Goal: Information Seeking & Learning: Check status

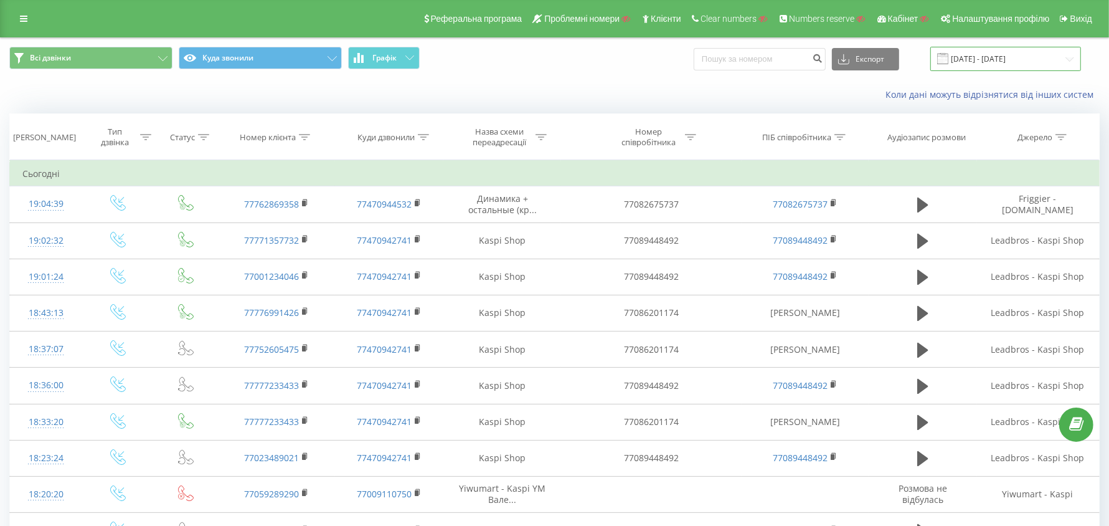
click at [1007, 50] on input "[DATE] - [DATE]" at bounding box center [1005, 59] width 151 height 24
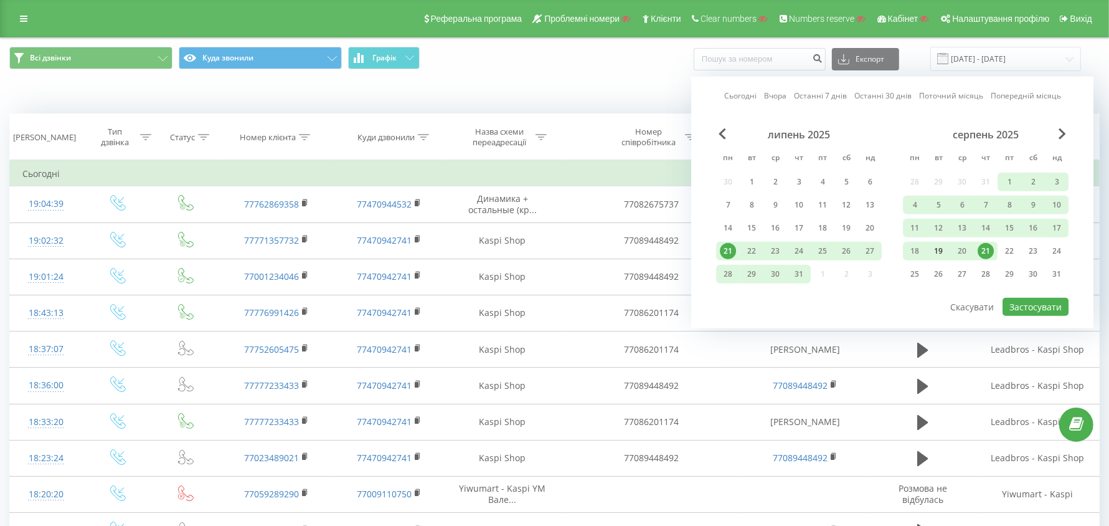
drag, startPoint x: 913, startPoint y: 223, endPoint x: 941, endPoint y: 240, distance: 33.0
click at [913, 224] on div "11" at bounding box center [915, 228] width 16 height 16
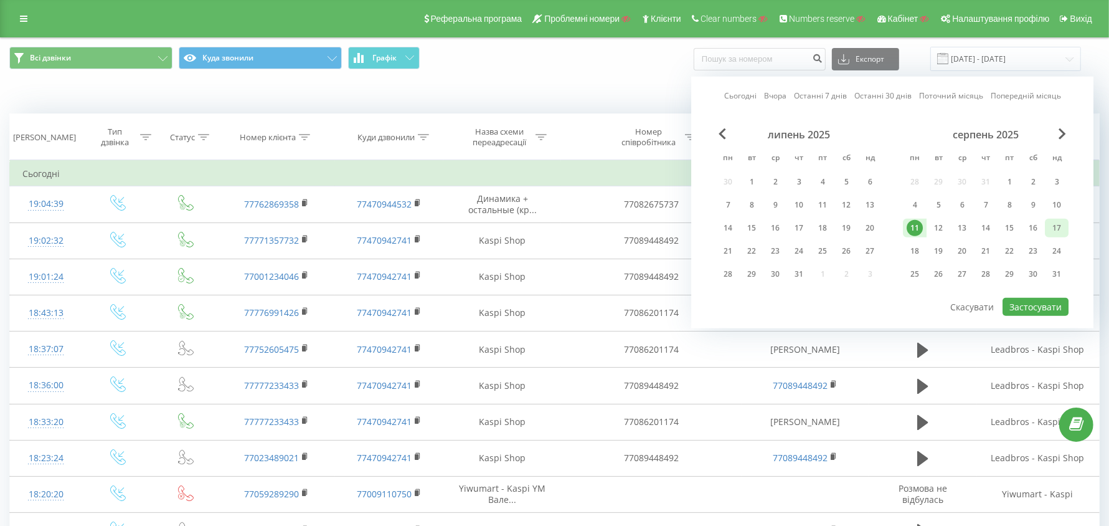
click at [1059, 232] on div "17" at bounding box center [1057, 228] width 16 height 16
click at [1037, 303] on button "Застосувати" at bounding box center [1036, 307] width 66 height 18
type input "11.08.2025 - 17.08.2025"
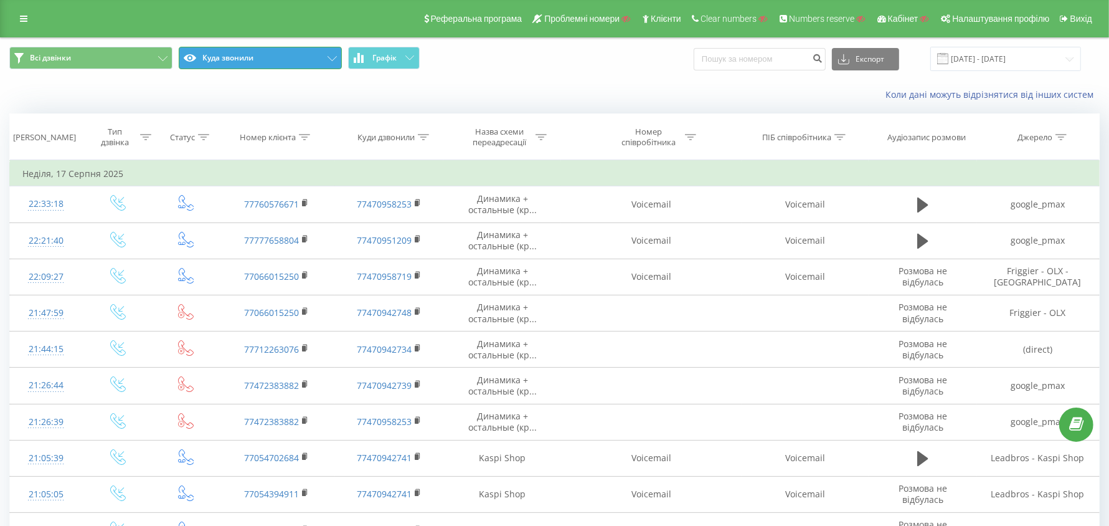
click at [274, 63] on button "Куда звонили" at bounding box center [260, 58] width 163 height 22
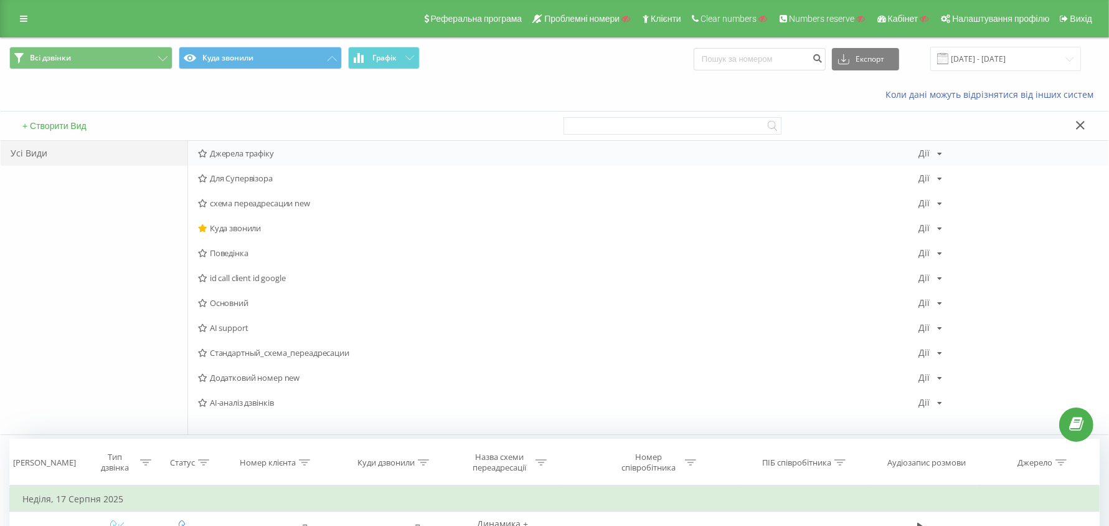
click at [246, 152] on span "Джерела трафіку" at bounding box center [558, 153] width 721 height 9
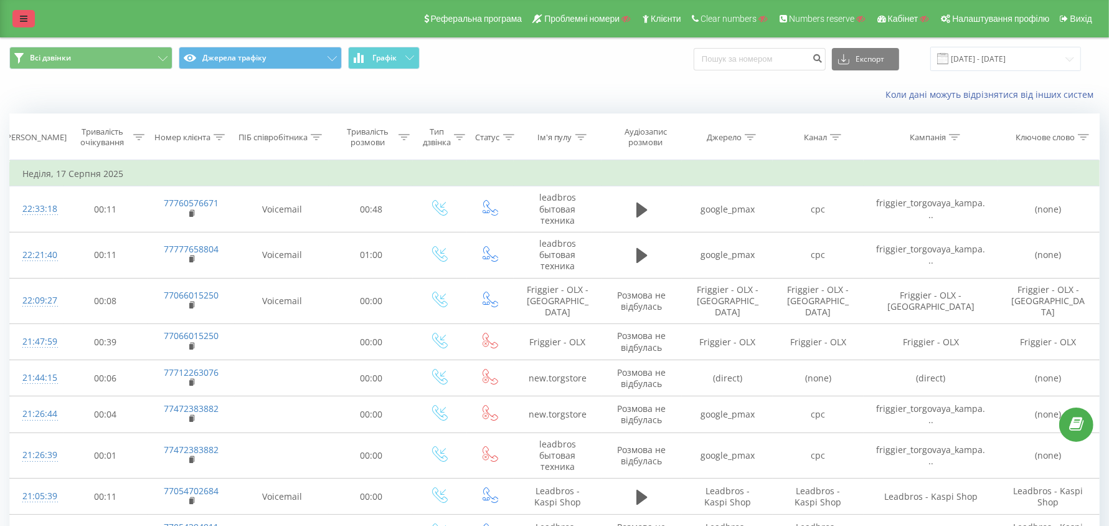
click at [19, 13] on link at bounding box center [23, 18] width 22 height 17
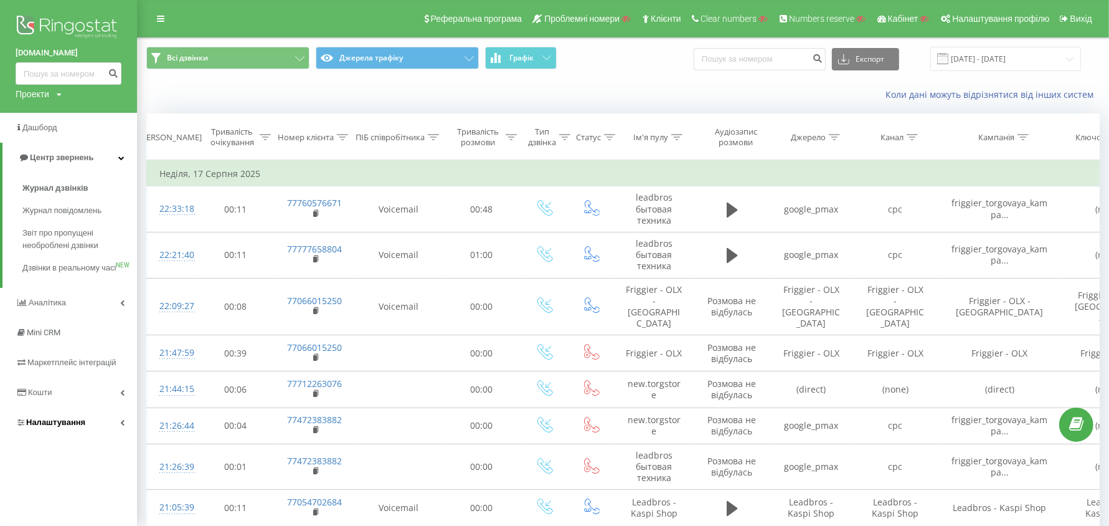
click at [51, 428] on span "Налаштування" at bounding box center [51, 422] width 70 height 12
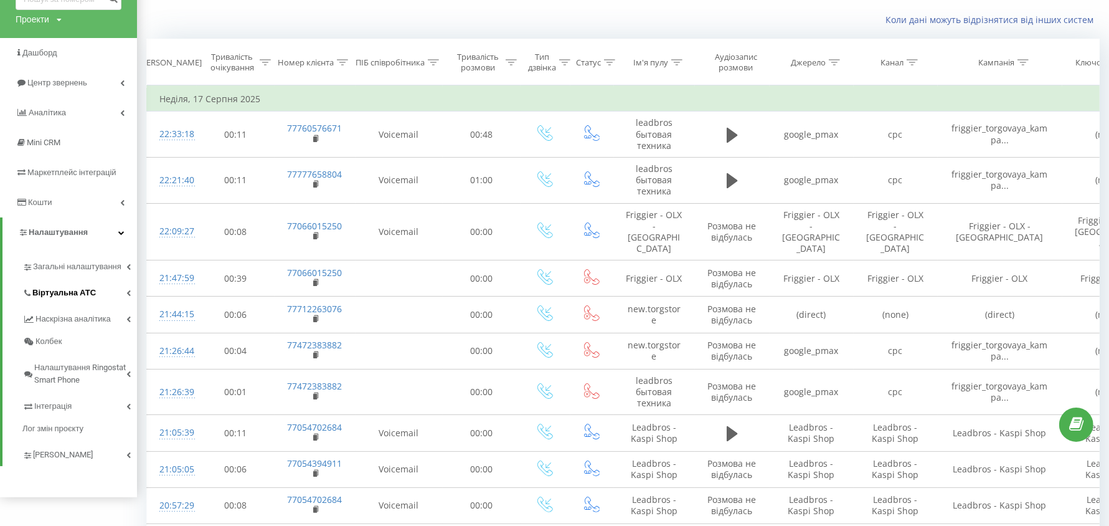
scroll to position [78, 0]
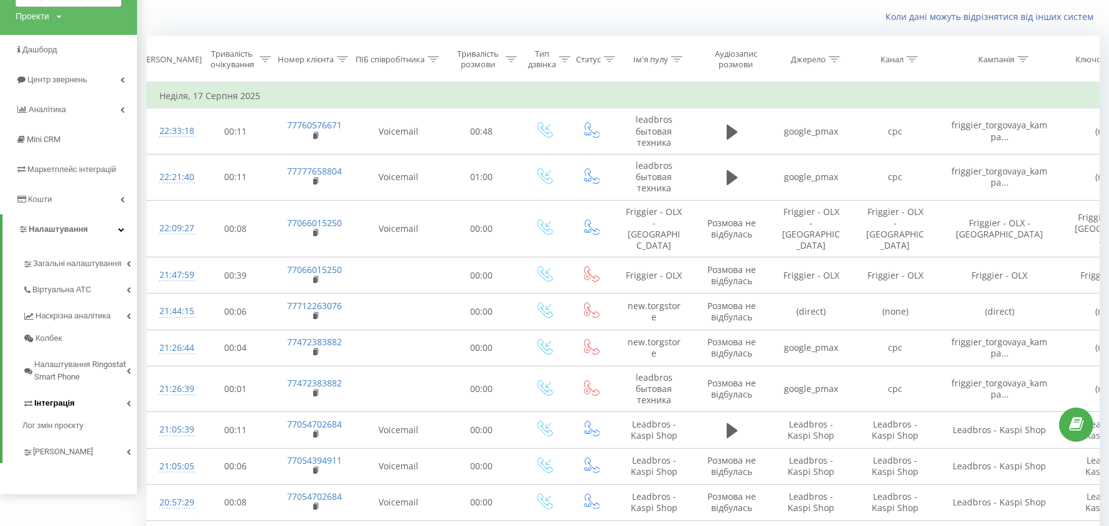
click at [69, 400] on span "Інтеграція" at bounding box center [54, 403] width 40 height 12
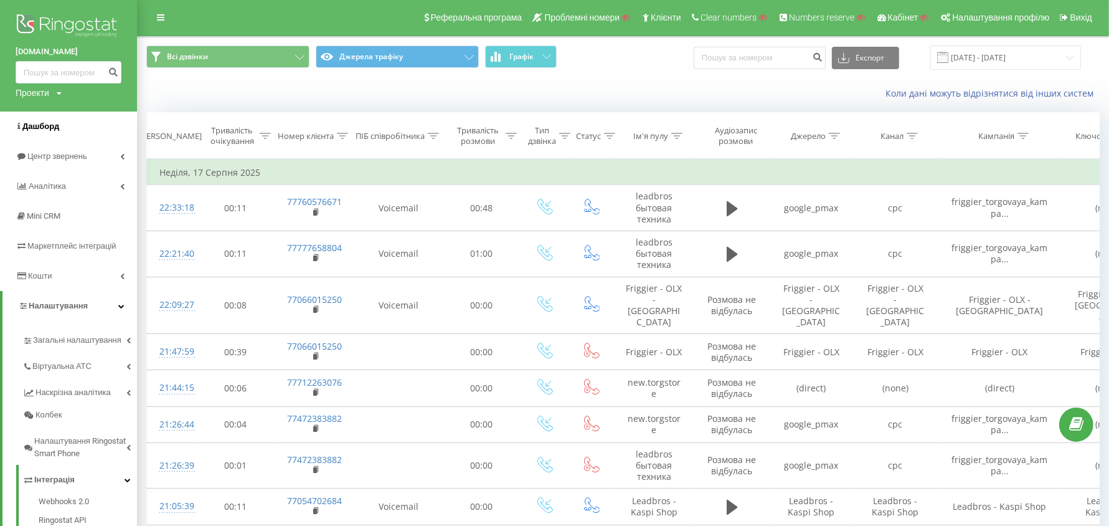
scroll to position [0, 0]
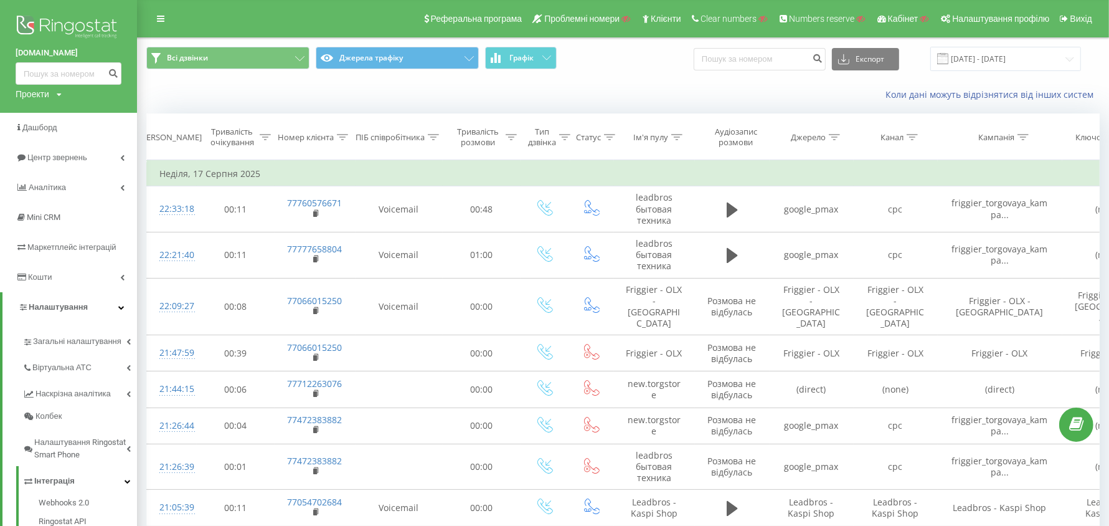
click at [37, 94] on div "Проекти" at bounding box center [33, 94] width 34 height 12
click at [50, 112] on input "text" at bounding box center [50, 113] width 62 height 18
paste input "Altmax.kiev.ua"
type input "Altmax.kiev.ua"
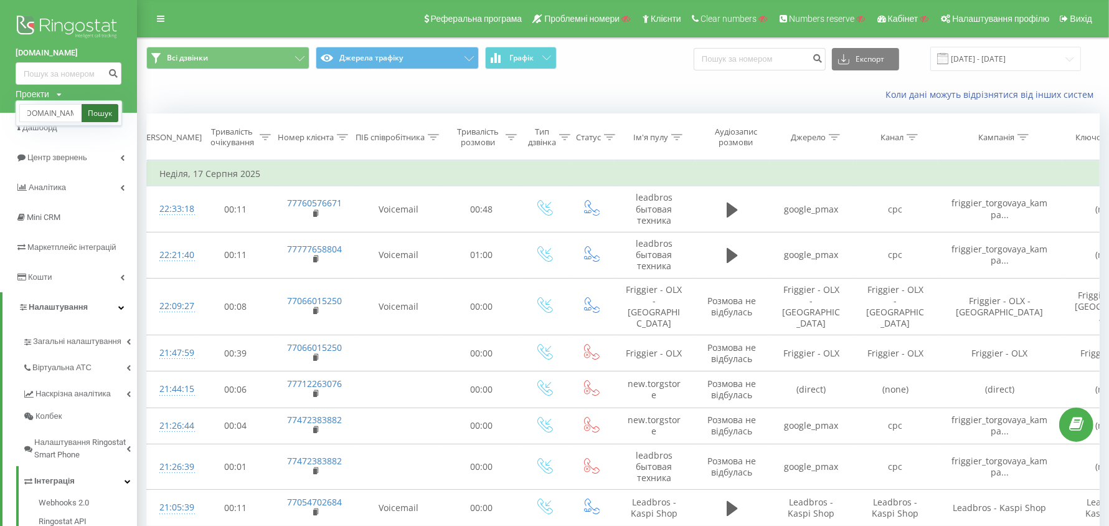
click at [90, 113] on link "Пошук" at bounding box center [100, 113] width 37 height 18
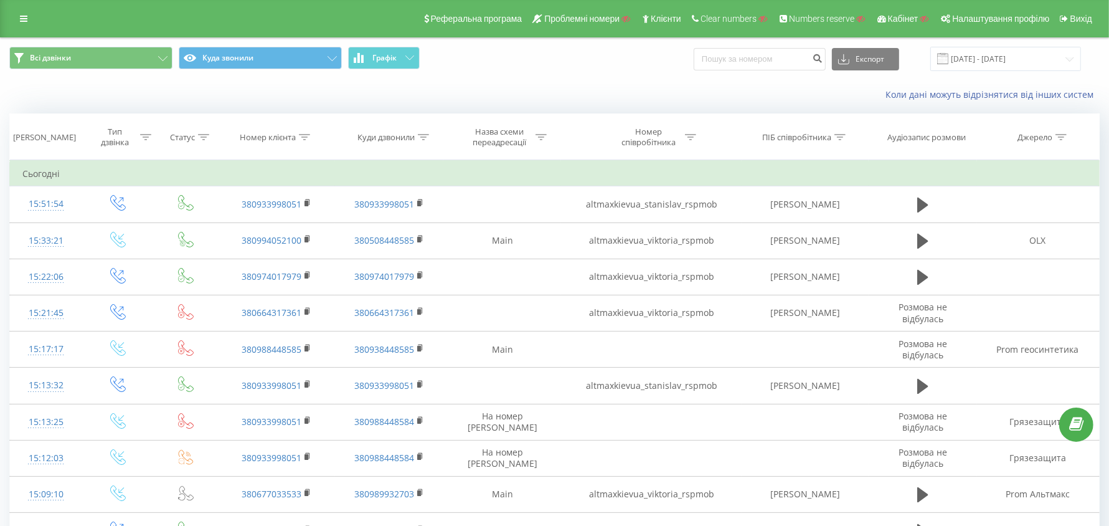
click at [420, 138] on icon at bounding box center [423, 137] width 11 height 6
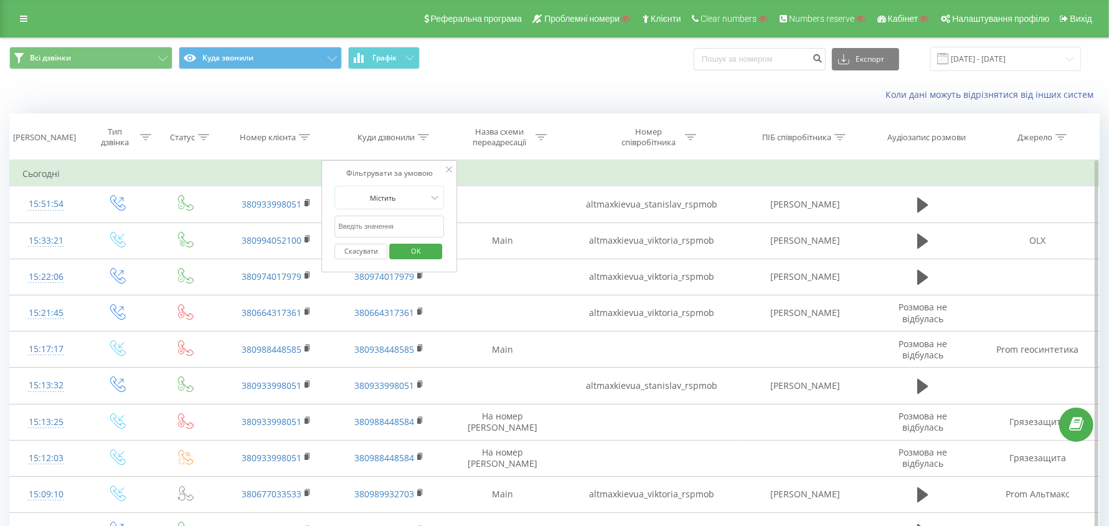
click at [400, 224] on input "text" at bounding box center [390, 226] width 110 height 22
paste input "380938448585"
type input "380938448585"
click at [408, 241] on span "OK" at bounding box center [416, 250] width 35 height 19
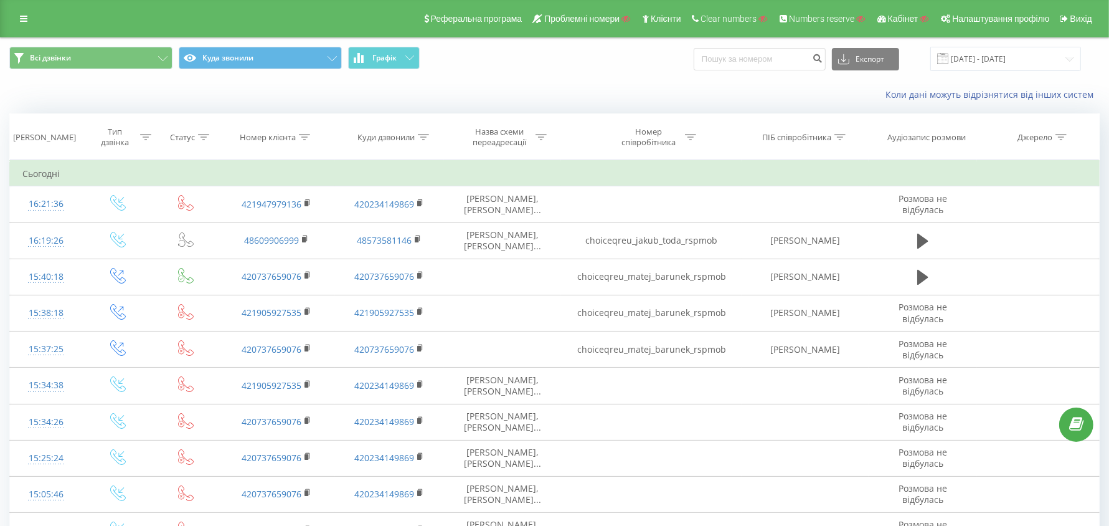
click at [300, 136] on icon at bounding box center [304, 137] width 11 height 6
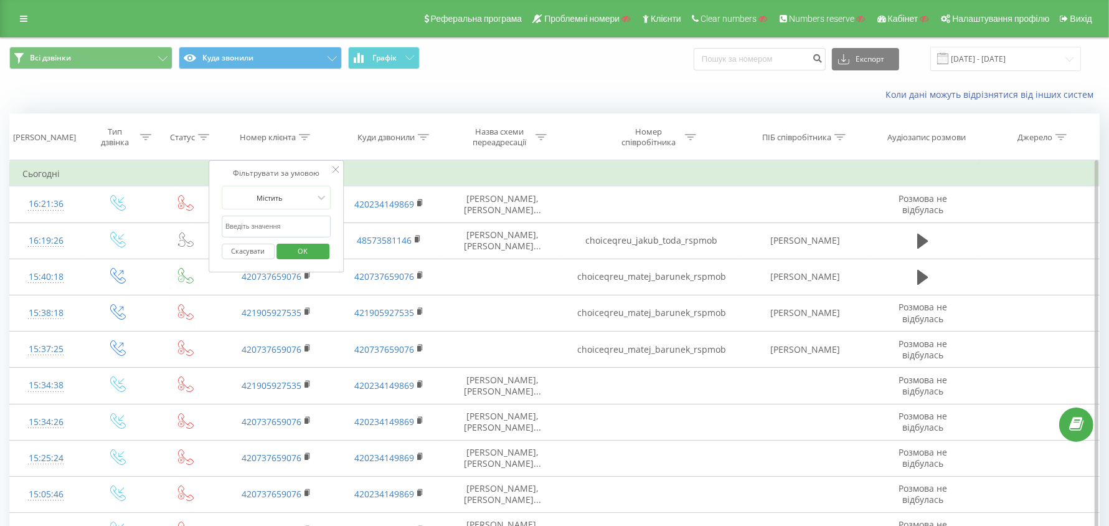
click at [282, 227] on input "text" at bounding box center [277, 226] width 110 height 22
paste input "380660026730"
type input "380660026730"
click at [301, 250] on span "OK" at bounding box center [302, 250] width 35 height 19
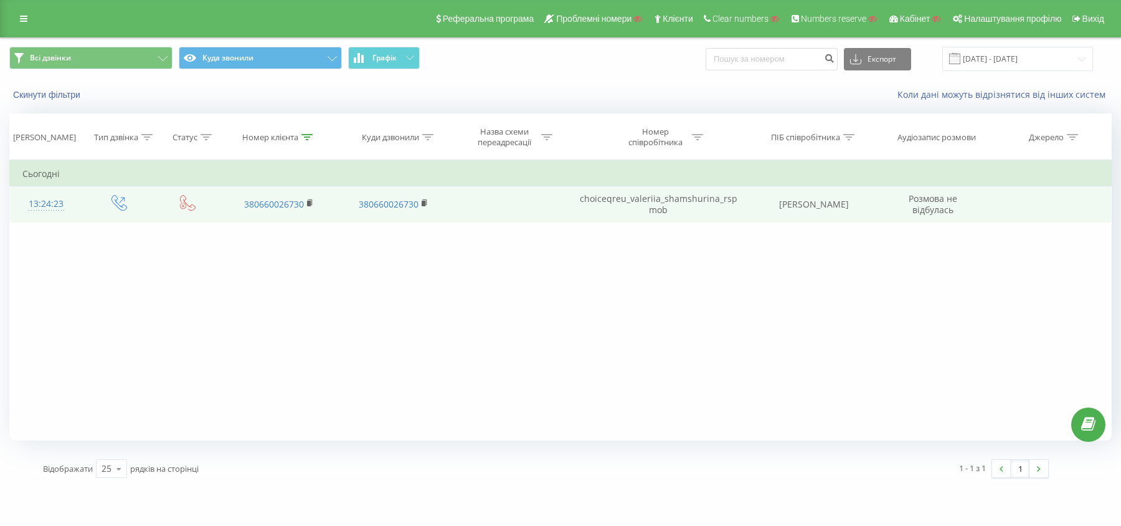
click at [50, 206] on div "13:24:23" at bounding box center [46, 204] width 48 height 24
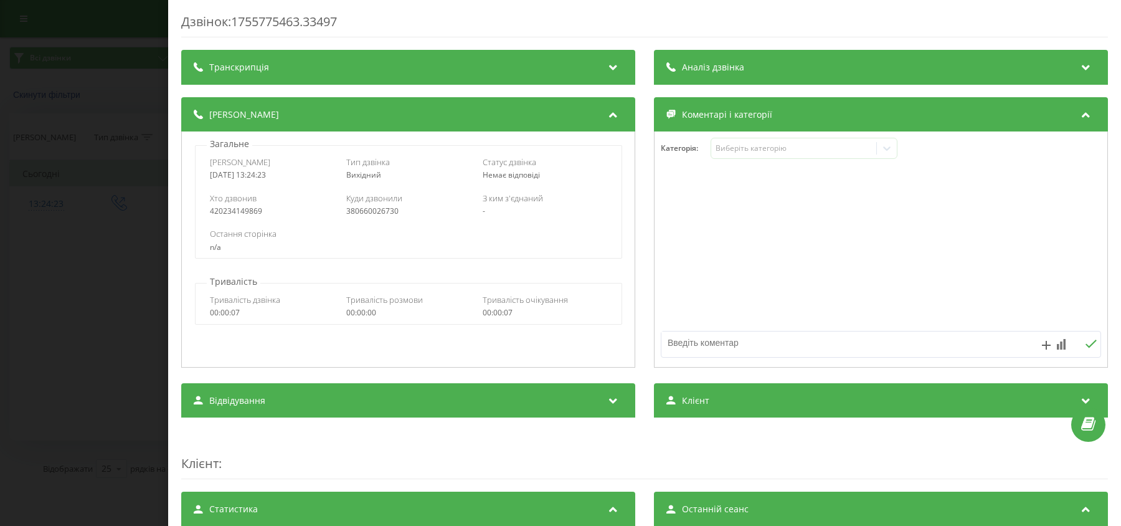
click at [105, 245] on div "Дзвінок : 1755775463.33497 Транскрипція Для AI-аналізу майбутніх дзвінків налаш…" at bounding box center [560, 263] width 1121 height 526
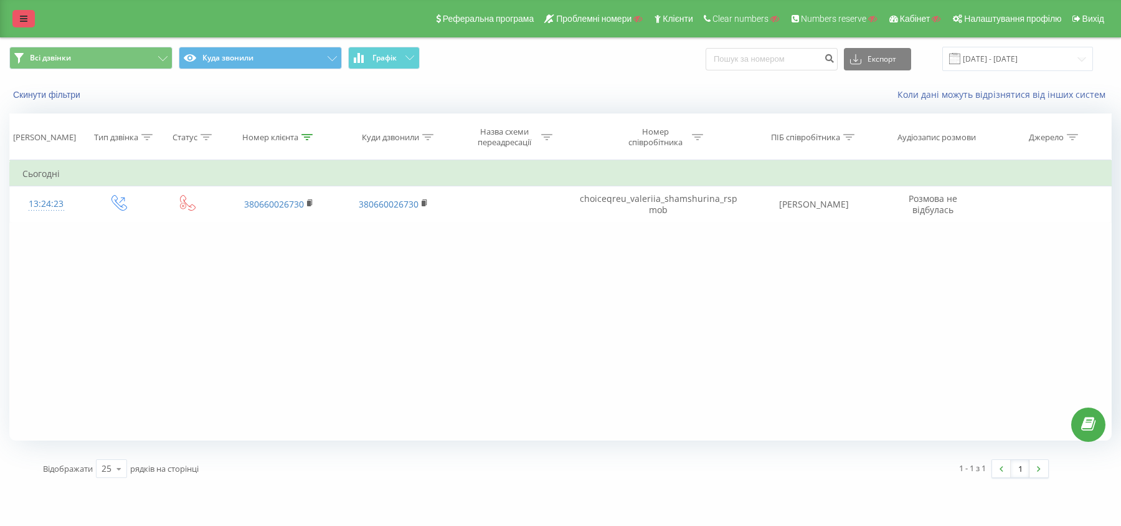
click at [22, 20] on icon at bounding box center [23, 18] width 7 height 9
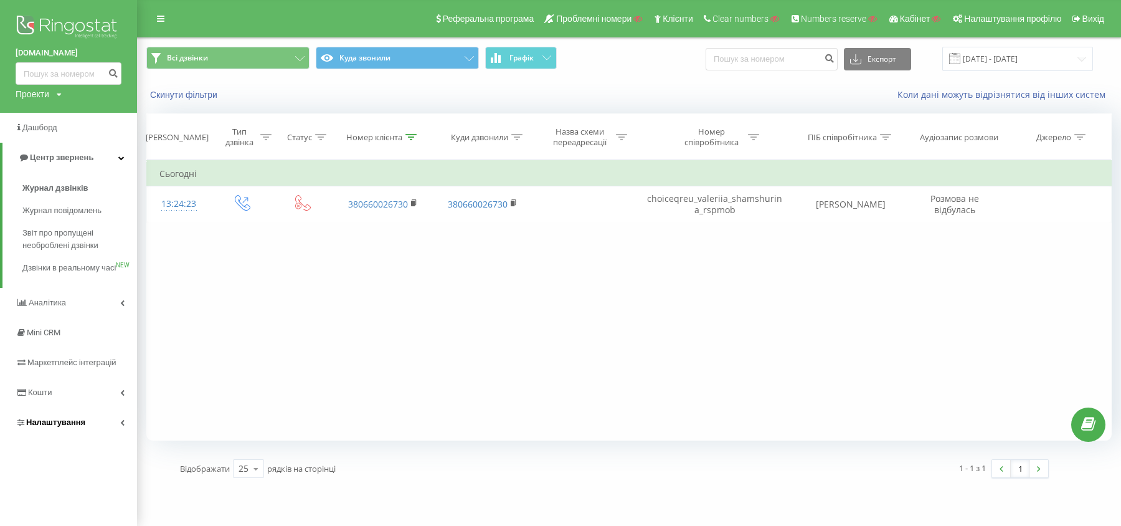
click at [72, 427] on span "Налаштування" at bounding box center [55, 421] width 59 height 9
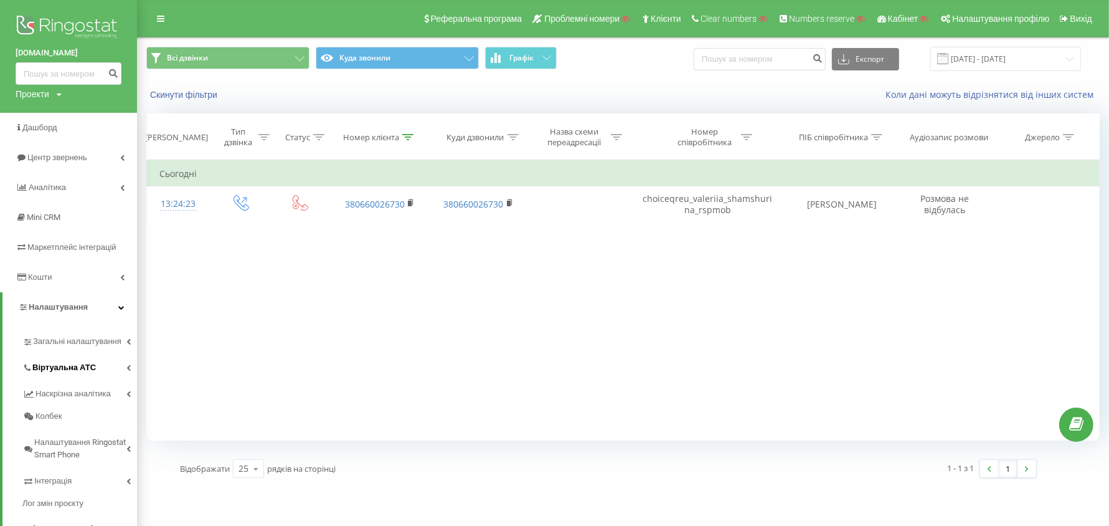
click at [69, 366] on span "Віртуальна АТС" at bounding box center [64, 367] width 64 height 12
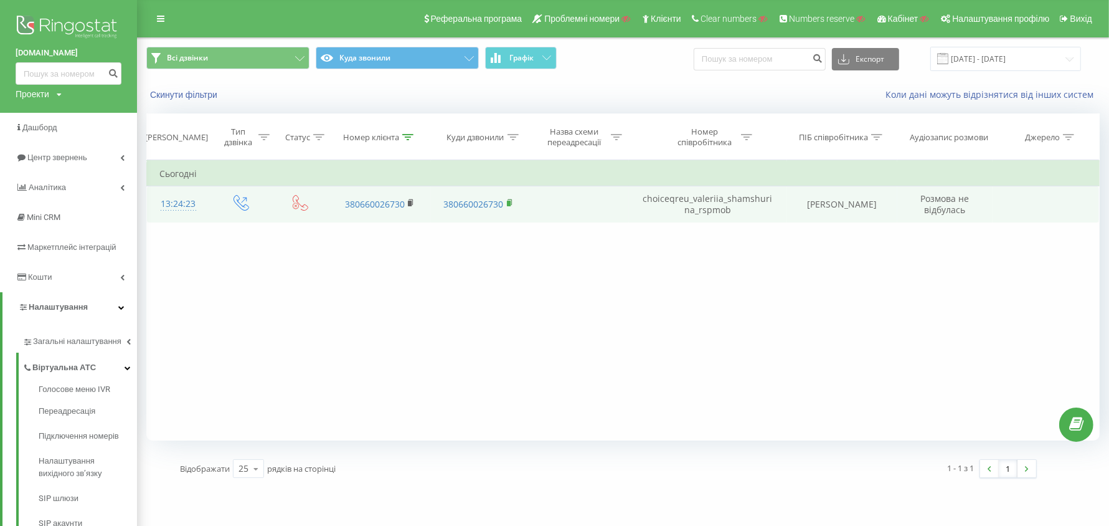
click at [507, 204] on rect at bounding box center [509, 204] width 4 height 6
click at [191, 210] on div at bounding box center [178, 210] width 38 height 1
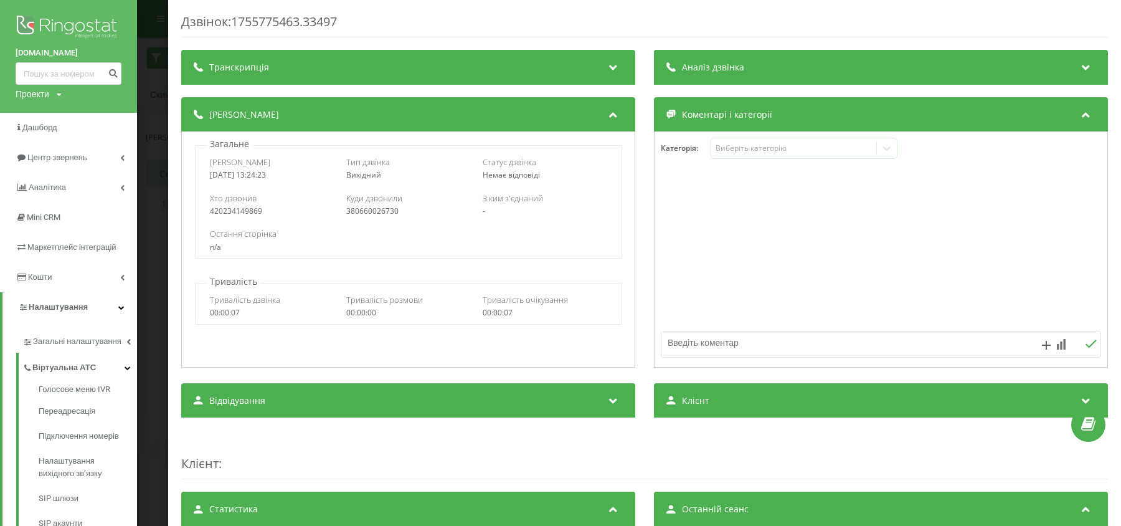
click at [244, 215] on div "420234149869" at bounding box center [272, 211] width 125 height 9
copy div "420234149869"
drag, startPoint x: 40, startPoint y: 96, endPoint x: 49, endPoint y: 106, distance: 12.8
click at [40, 95] on div "Проекти" at bounding box center [33, 94] width 34 height 12
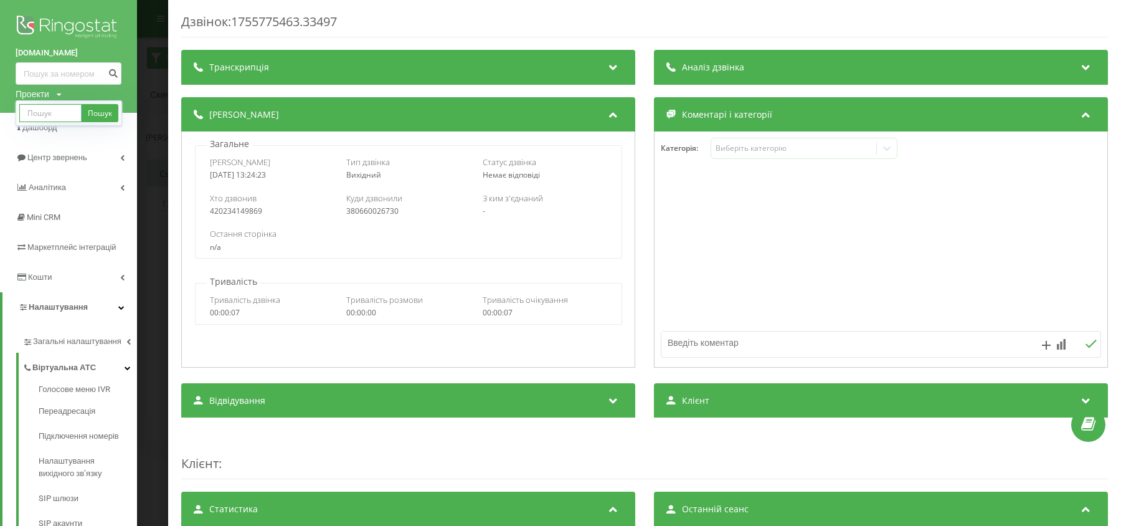
click at [55, 117] on input "text" at bounding box center [50, 113] width 62 height 18
type input "[DOMAIN_NAME]"
click at [91, 111] on link "Пошук" at bounding box center [100, 113] width 37 height 18
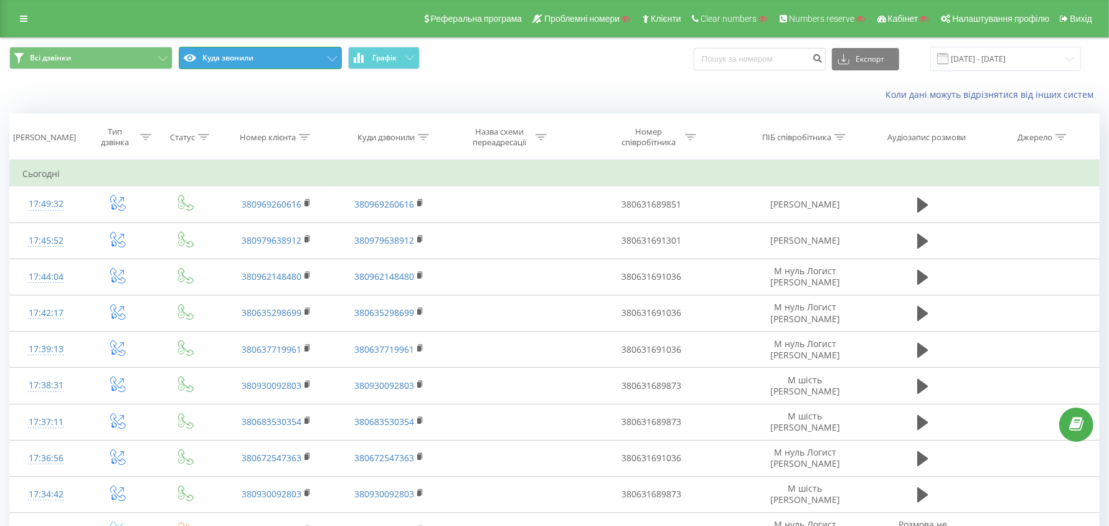
click at [280, 65] on button "Куда звонили" at bounding box center [260, 58] width 163 height 22
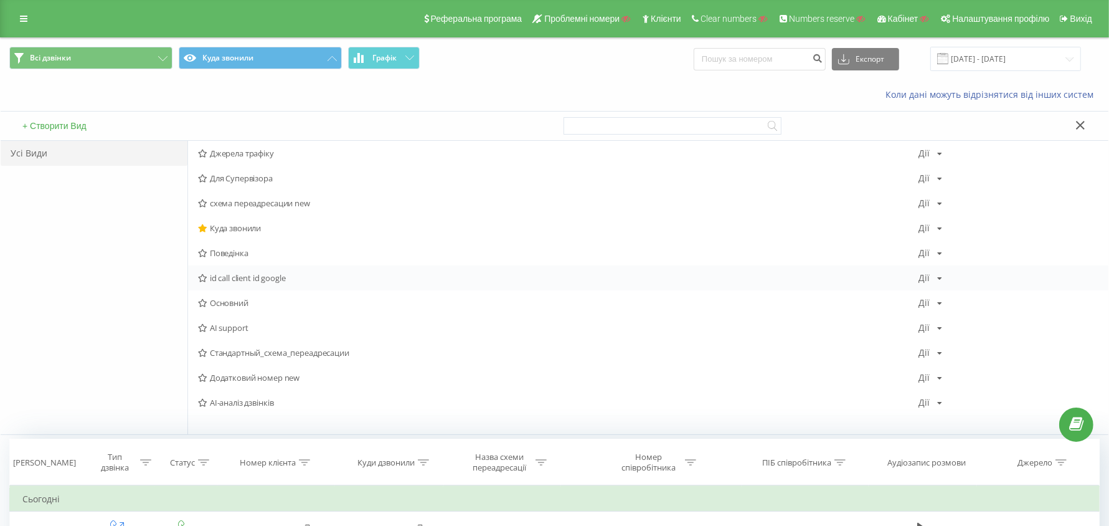
click at [247, 278] on span "id call client id google" at bounding box center [558, 277] width 721 height 9
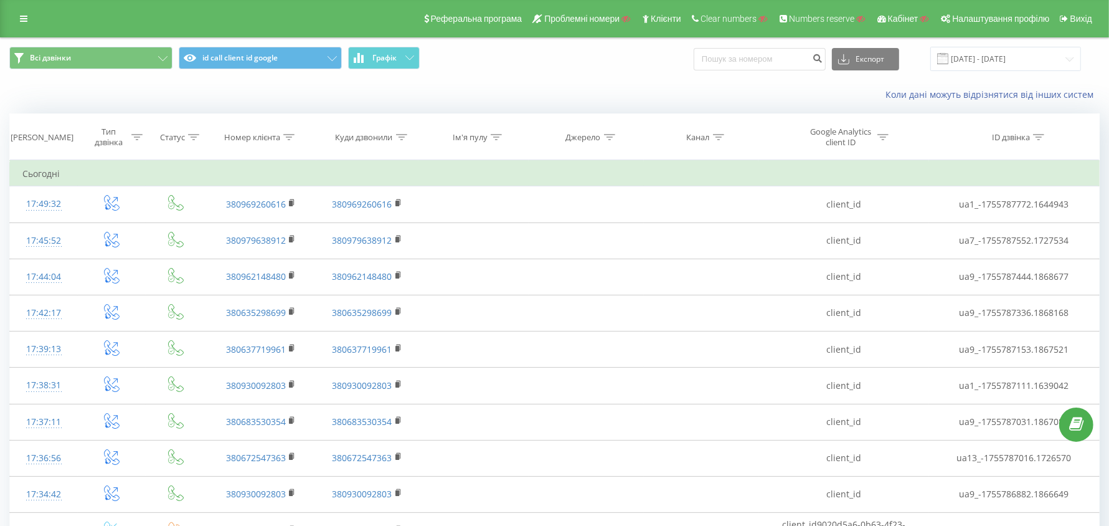
click at [1043, 135] on icon at bounding box center [1038, 137] width 11 height 6
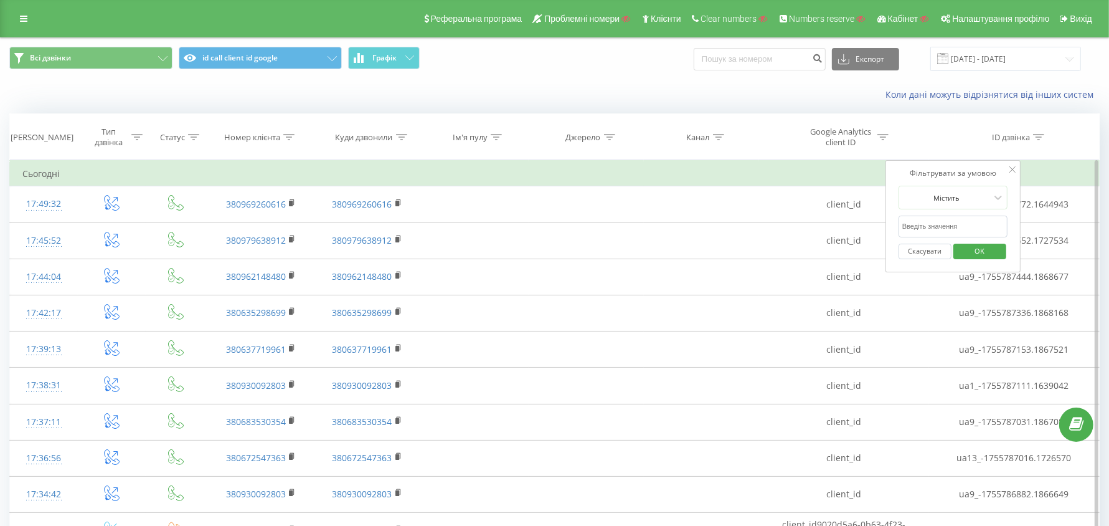
click at [960, 219] on input "text" at bounding box center [954, 226] width 110 height 22
paste input "ua1_-1755779243.1581903.w"
type input "ua1_-1755779243.1581903"
click at [981, 248] on span "OK" at bounding box center [979, 250] width 35 height 19
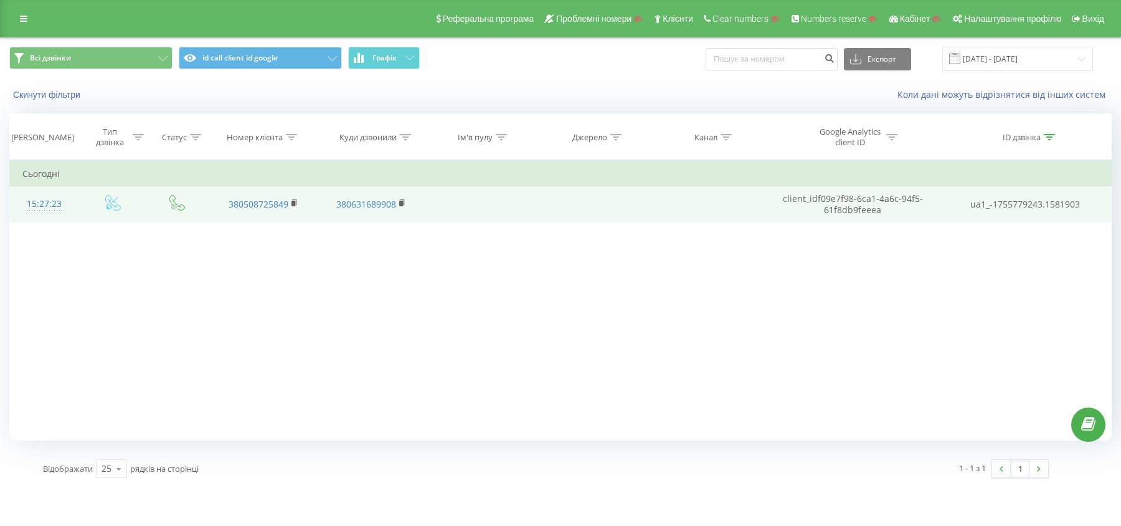
click at [42, 197] on div "15:27:23" at bounding box center [44, 204] width 44 height 24
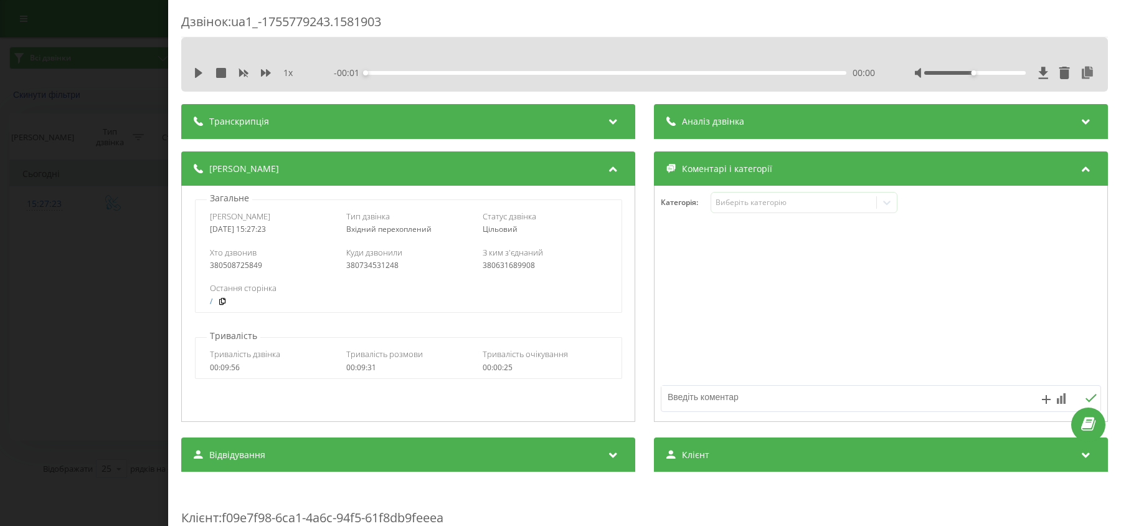
click at [66, 307] on div "Дзвінок : ua1_-1755779243.1581903 1 x - 00:01 00:00 00:00 Транскрипція Для AI-а…" at bounding box center [560, 263] width 1121 height 526
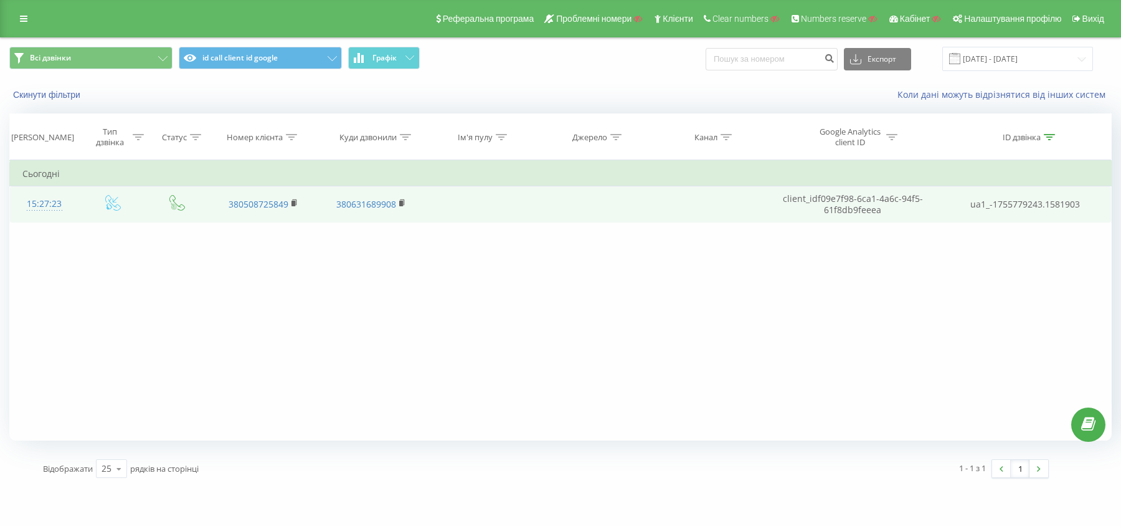
click at [44, 204] on div "15:27:23" at bounding box center [44, 204] width 44 height 24
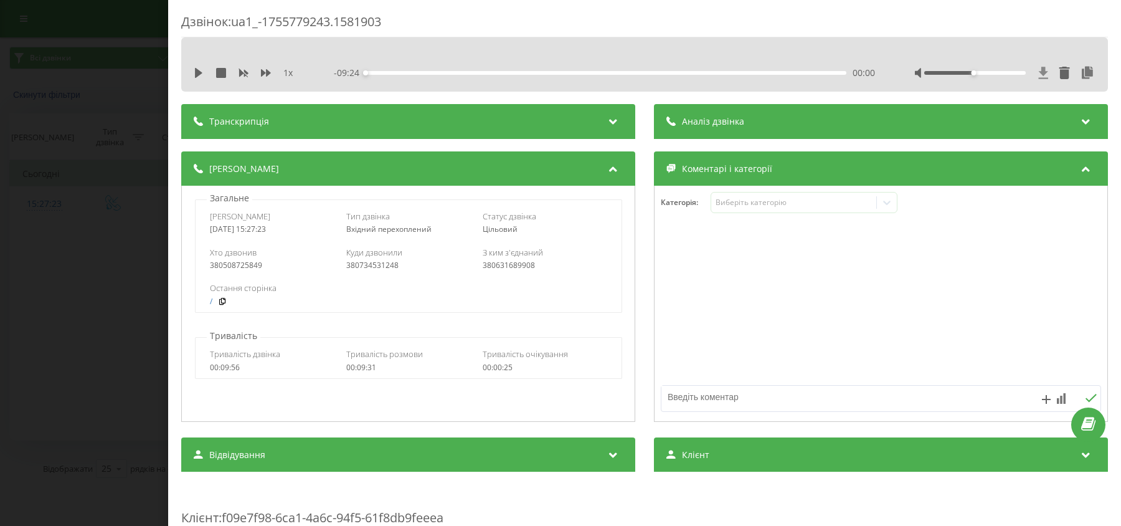
click at [1039, 70] on icon at bounding box center [1043, 73] width 9 height 12
click at [1080, 73] on icon at bounding box center [1087, 73] width 15 height 12
click at [156, 212] on div "Дзвінок : ua1_-1755779243.1581903 1 x - 09:24 00:00 00:00 Транскрипція Для AI-а…" at bounding box center [560, 263] width 1121 height 526
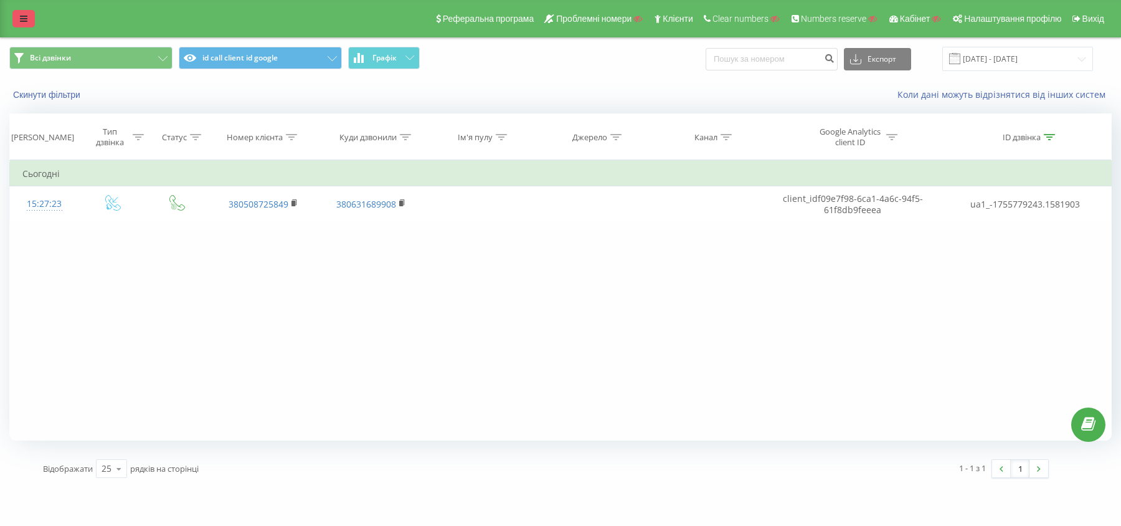
click at [26, 12] on link at bounding box center [23, 18] width 22 height 17
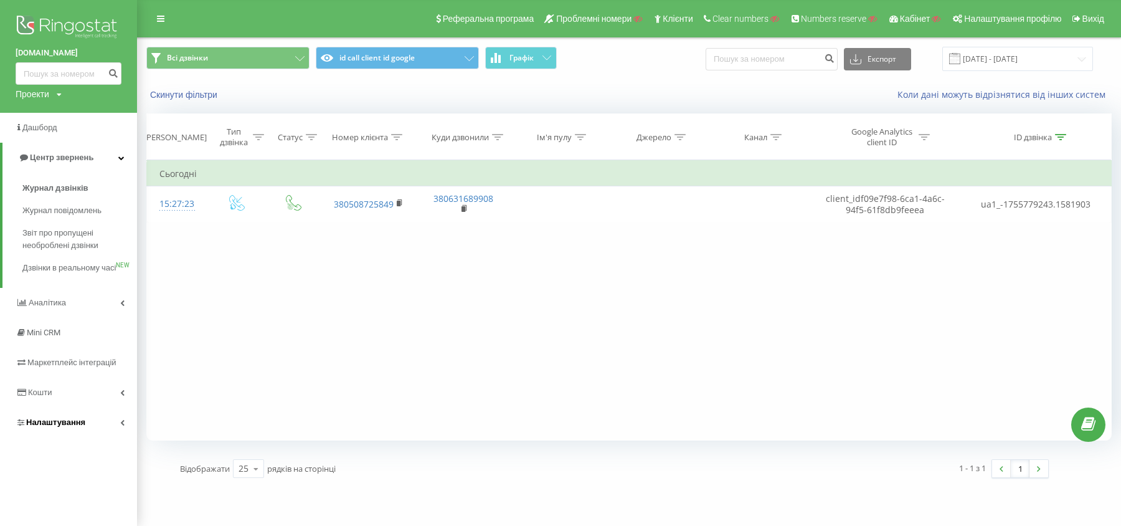
click at [65, 427] on span "Налаштування" at bounding box center [55, 421] width 59 height 9
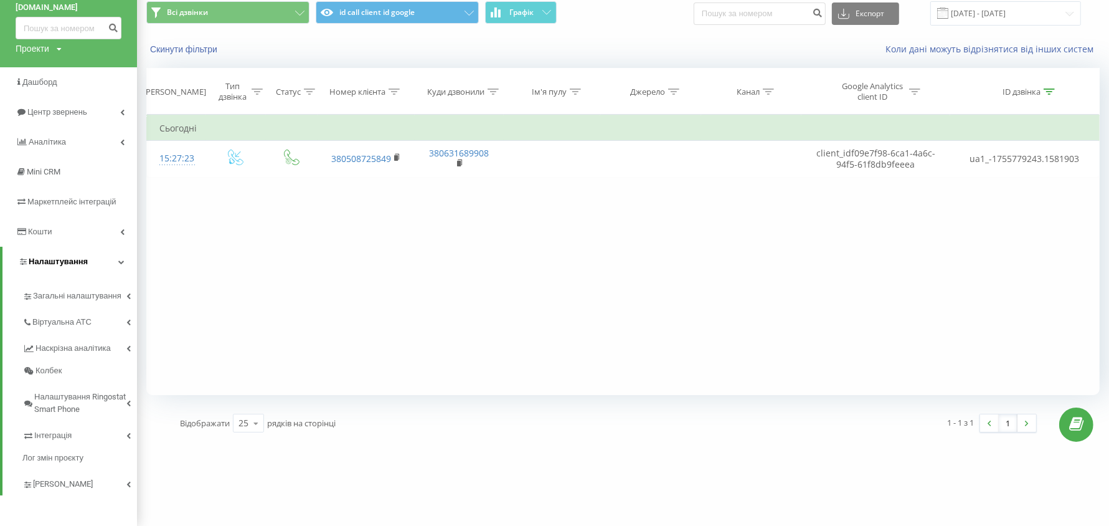
scroll to position [47, 0]
click at [61, 452] on span "Лог змін проєкту" at bounding box center [55, 457] width 67 height 12
click at [64, 436] on span "Інтеграція" at bounding box center [54, 434] width 40 height 12
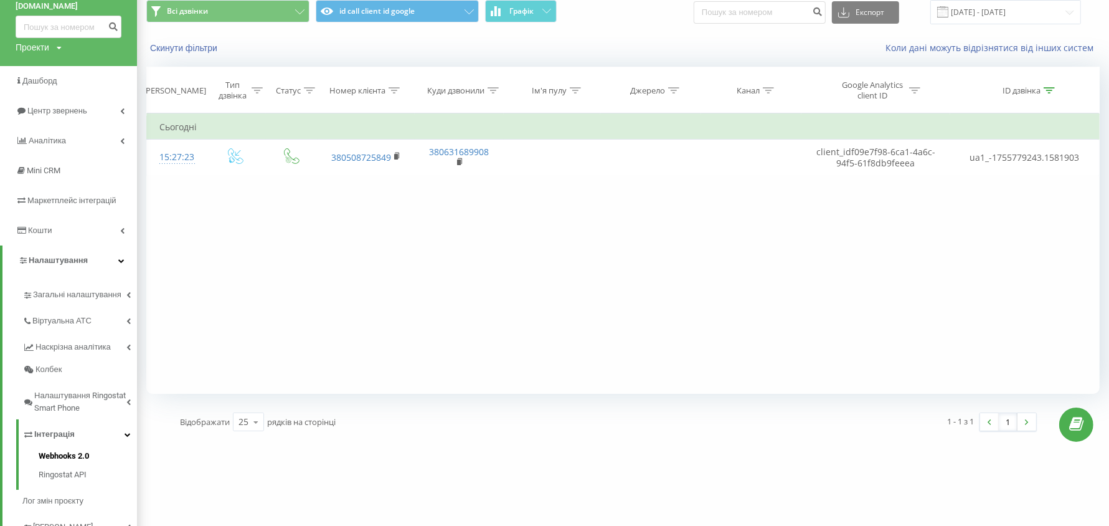
click at [75, 453] on span "Webhooks 2.0" at bounding box center [64, 456] width 50 height 12
